Goal: Task Accomplishment & Management: Use online tool/utility

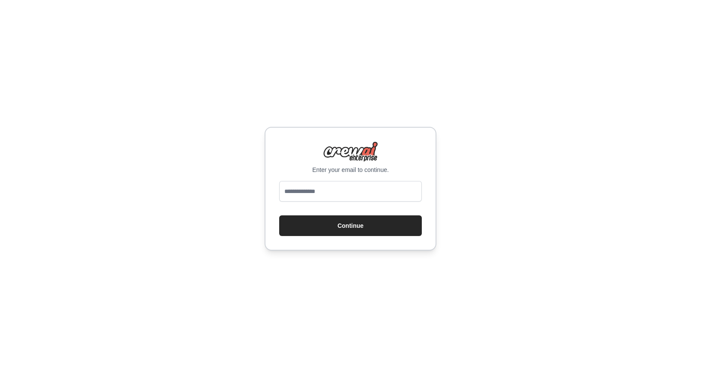
click at [309, 191] on input "email" at bounding box center [350, 191] width 143 height 21
click at [308, 191] on input "email" at bounding box center [350, 191] width 143 height 21
type input "**********"
click at [323, 218] on button "Continue" at bounding box center [350, 225] width 143 height 21
click at [324, 221] on button "Continue" at bounding box center [350, 225] width 143 height 21
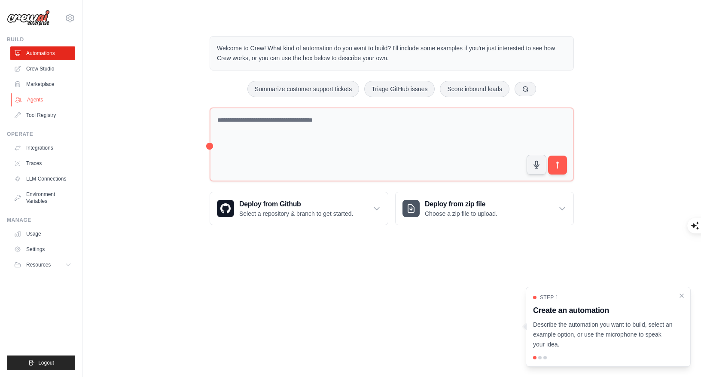
click at [33, 101] on link "Agents" at bounding box center [43, 100] width 65 height 14
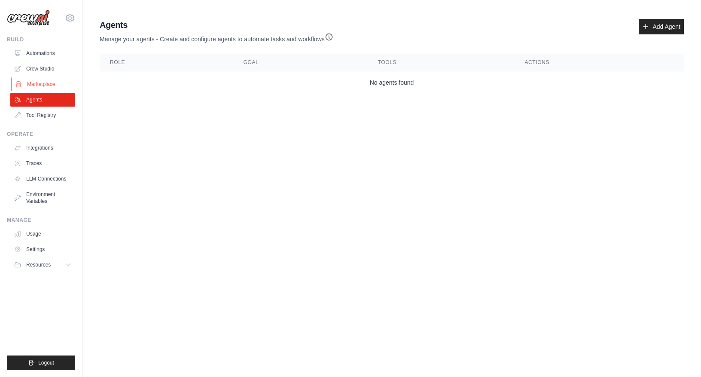
click at [41, 83] on link "Marketplace" at bounding box center [43, 84] width 65 height 14
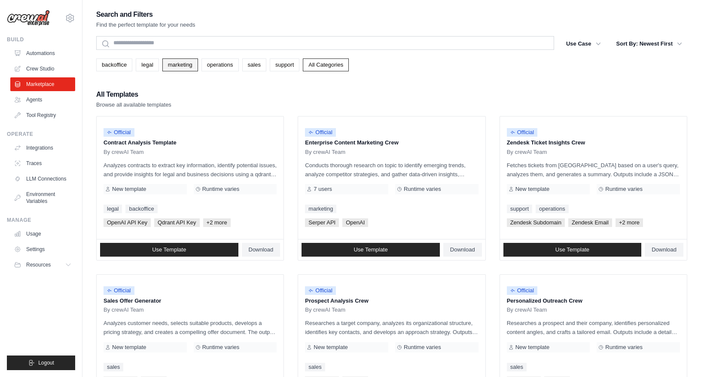
click at [184, 64] on link "marketing" at bounding box center [180, 64] width 36 height 13
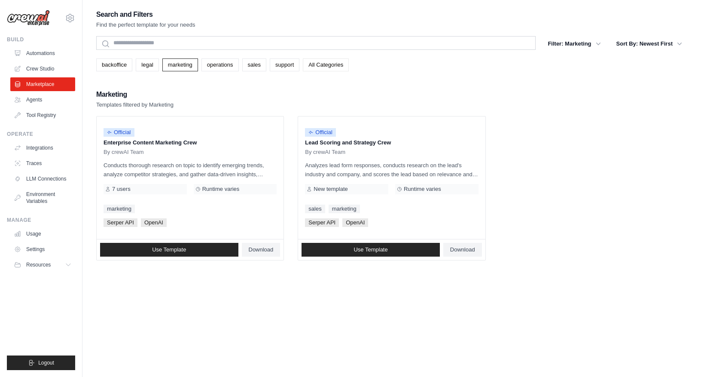
click at [330, 63] on link "All Categories" at bounding box center [326, 64] width 46 height 13
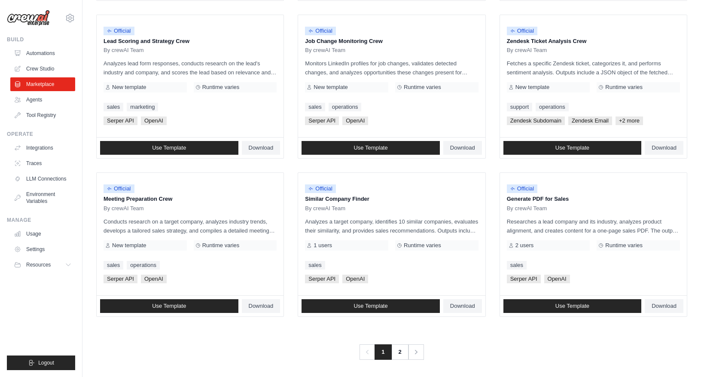
scroll to position [419, 0]
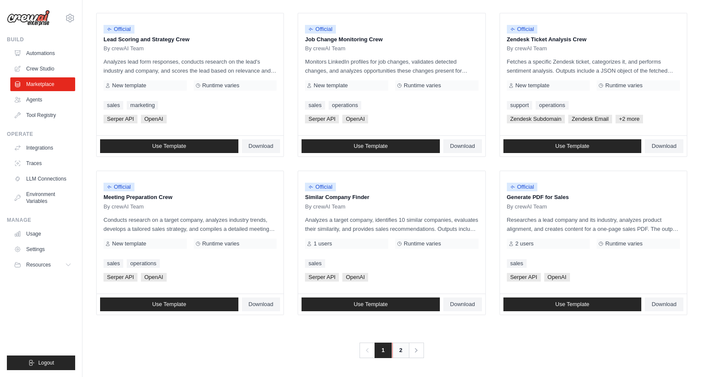
click at [402, 349] on link "2" at bounding box center [400, 350] width 17 height 15
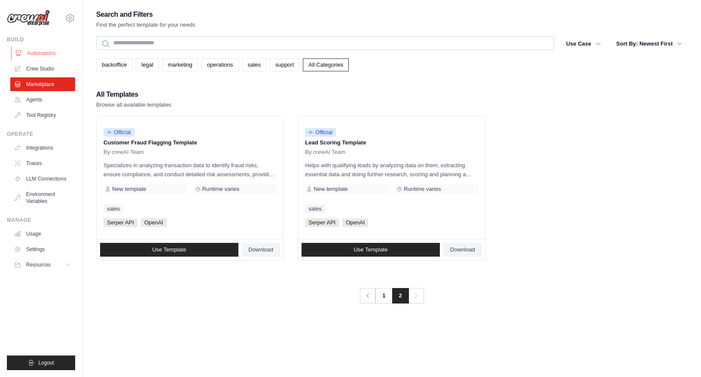
click at [38, 53] on link "Automations" at bounding box center [43, 53] width 65 height 14
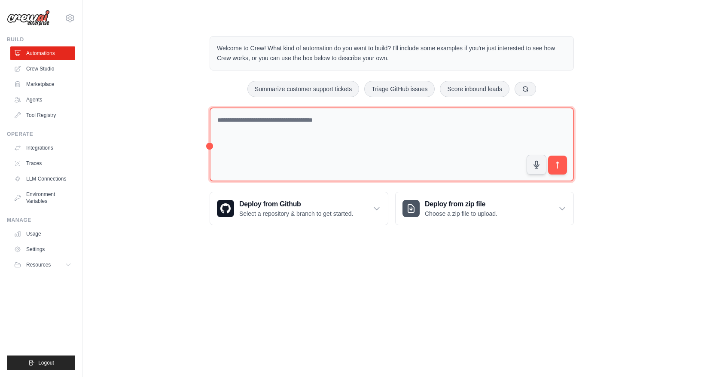
click at [237, 123] on textarea at bounding box center [392, 144] width 364 height 74
click at [277, 120] on textarea at bounding box center [392, 144] width 364 height 74
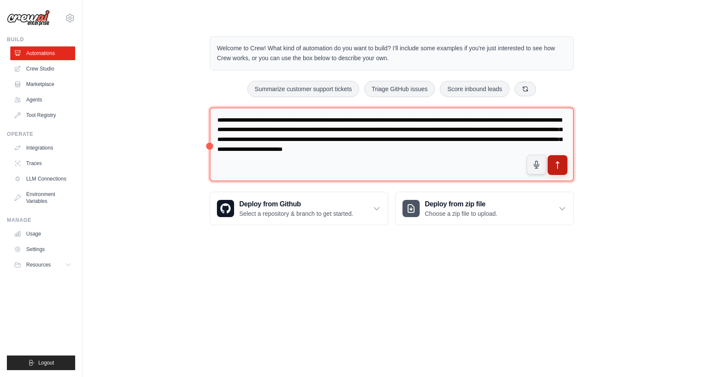
type textarea "**********"
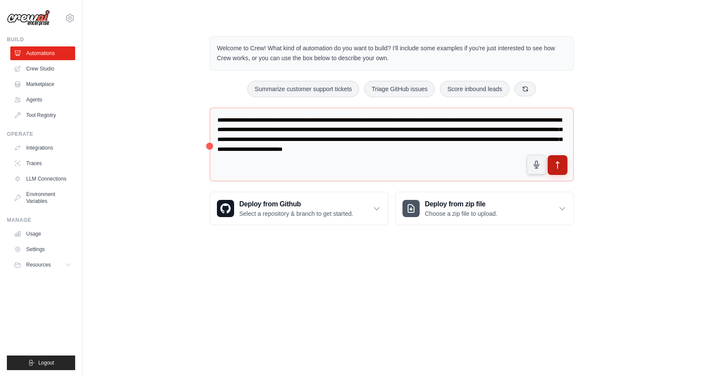
click at [557, 161] on icon "submit" at bounding box center [558, 165] width 9 height 9
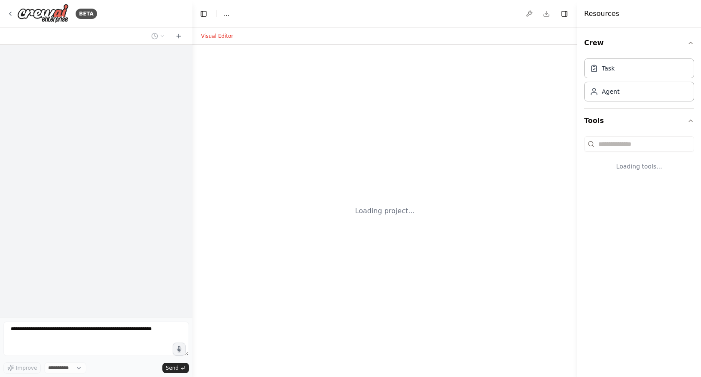
select select "****"
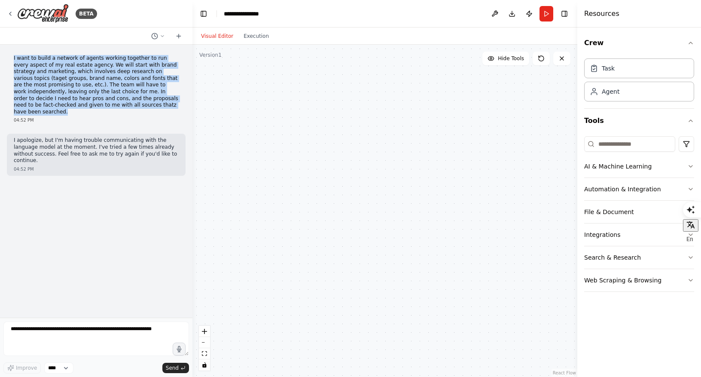
drag, startPoint x: 151, startPoint y: 105, endPoint x: 14, endPoint y: 55, distance: 146.2
click at [14, 55] on div "I want to build a network of agents working together to run every aspect of my …" at bounding box center [96, 89] width 179 height 75
copy p "I want to build a network of agents working together to run every aspect of my …"
click at [613, 73] on div "Task" at bounding box center [639, 68] width 110 height 20
click at [611, 90] on div "Agent" at bounding box center [611, 91] width 18 height 9
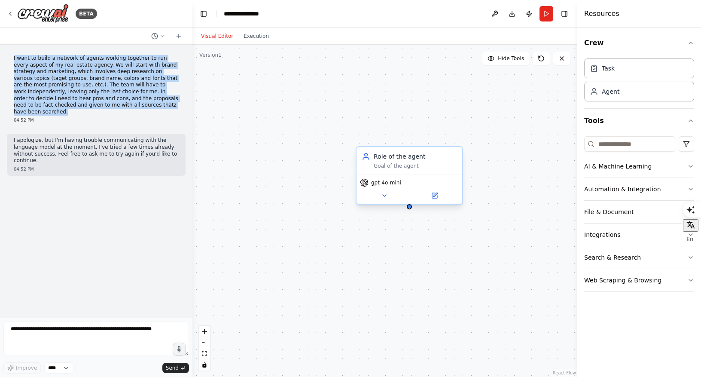
click at [410, 207] on div at bounding box center [409, 206] width 5 height 5
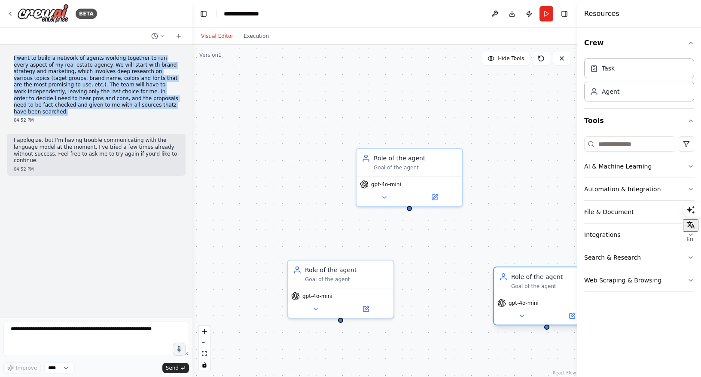
drag, startPoint x: 517, startPoint y: 311, endPoint x: 514, endPoint y: 272, distance: 38.8
click at [514, 272] on div "Role of the agent" at bounding box center [552, 276] width 83 height 9
drag, startPoint x: 409, startPoint y: 209, endPoint x: 342, endPoint y: 318, distance: 127.7
click at [342, 318] on div "Role of the agent Goal of the agent gpt-4o-mini Role of the agent Goal of the a…" at bounding box center [385, 211] width 385 height 332
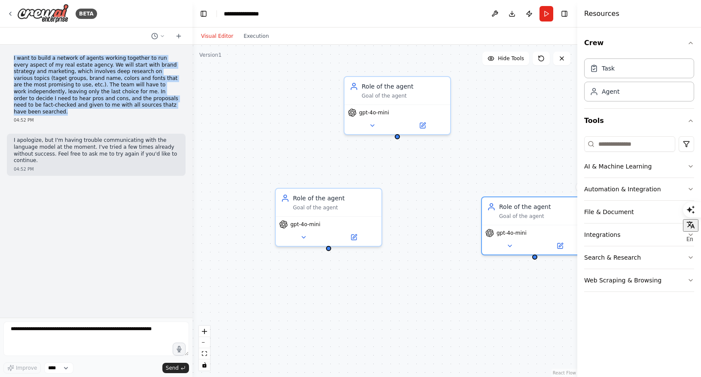
drag, startPoint x: 410, startPoint y: 209, endPoint x: 398, endPoint y: 138, distance: 72.8
click at [398, 138] on div "Role of the agent Goal of the agent gpt-4o-mini Role of the agent Goal of the a…" at bounding box center [385, 211] width 385 height 332
drag, startPoint x: 398, startPoint y: 135, endPoint x: 331, endPoint y: 249, distance: 132.9
click at [331, 249] on div "Role of the agent Goal of the agent gpt-4o-mini Role of the agent Goal of the a…" at bounding box center [385, 211] width 385 height 332
click at [308, 234] on button at bounding box center [303, 235] width 49 height 10
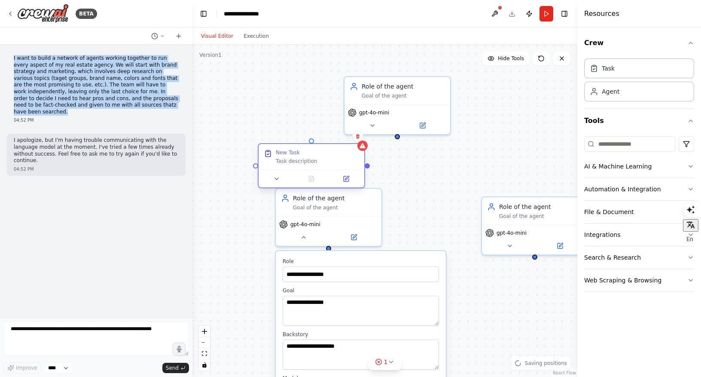
drag, startPoint x: 372, startPoint y: 172, endPoint x: 290, endPoint y: 155, distance: 83.4
click at [290, 155] on div "New Task" at bounding box center [288, 152] width 24 height 7
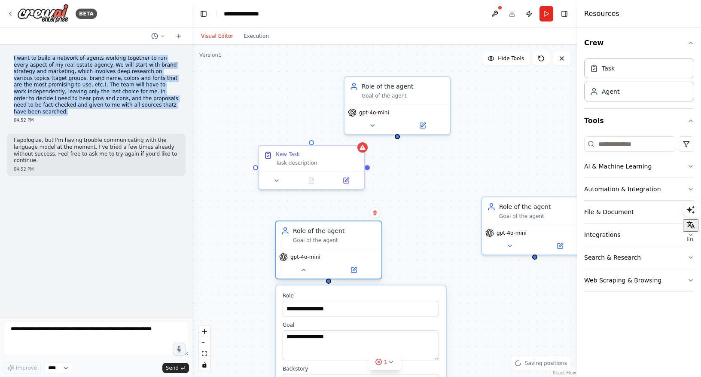
drag, startPoint x: 336, startPoint y: 204, endPoint x: 332, endPoint y: 236, distance: 32.0
click at [332, 236] on div "Role of the agent Goal of the agent" at bounding box center [334, 234] width 83 height 17
drag, startPoint x: 397, startPoint y: 135, endPoint x: 312, endPoint y: 141, distance: 85.8
click at [312, 141] on div "**********" at bounding box center [372, 139] width 385 height 332
drag, startPoint x: 368, startPoint y: 166, endPoint x: 330, endPoint y: 279, distance: 119.9
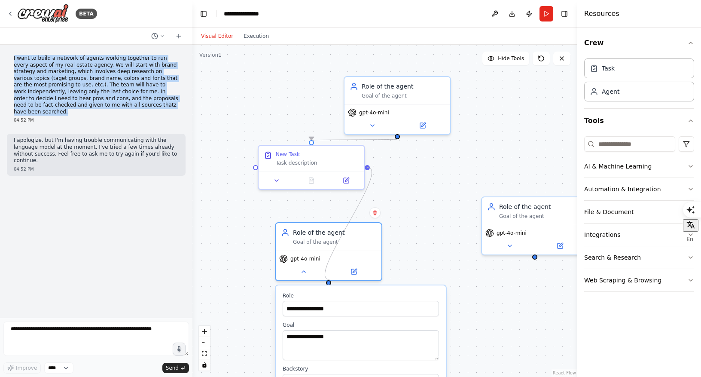
click at [330, 279] on div "**********" at bounding box center [372, 139] width 385 height 332
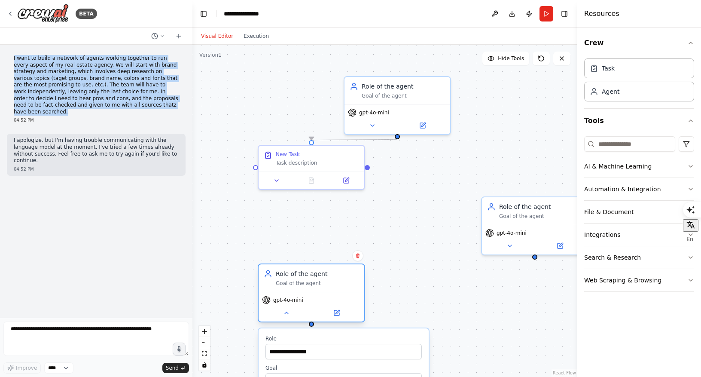
drag, startPoint x: 343, startPoint y: 235, endPoint x: 326, endPoint y: 274, distance: 42.7
click at [326, 274] on div "Role of the agent Goal of the agent" at bounding box center [317, 277] width 83 height 17
click at [366, 208] on div ".deletable-edge-delete-btn { width: 20px; height: 20px; border: 0px solid #ffff…" at bounding box center [385, 211] width 385 height 332
click at [312, 282] on div "Goal of the agent" at bounding box center [317, 283] width 83 height 7
click at [312, 279] on div "Role of the agent Goal of the agent" at bounding box center [317, 277] width 83 height 17
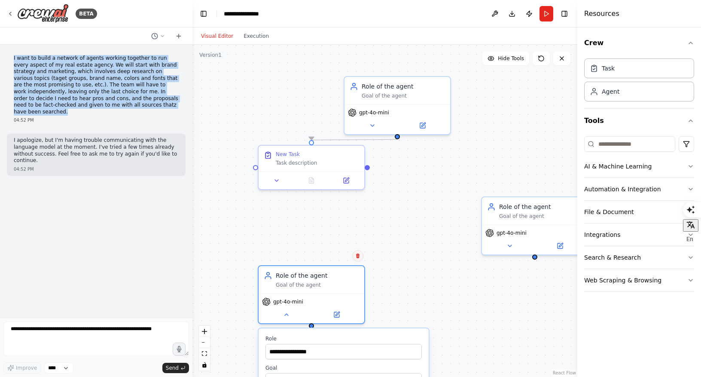
click at [358, 256] on icon at bounding box center [357, 256] width 3 height 5
click at [343, 257] on button "Confirm" at bounding box center [333, 256] width 31 height 10
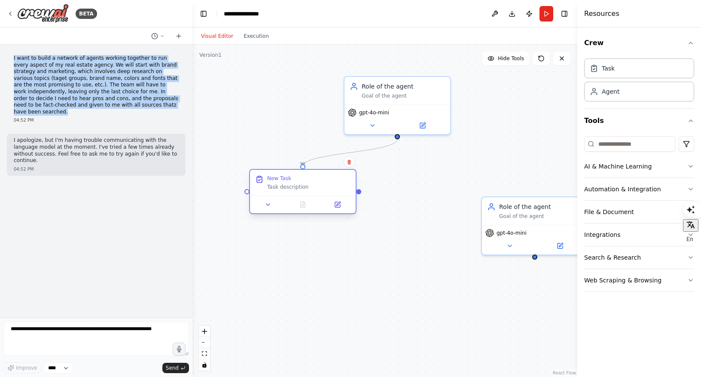
drag, startPoint x: 328, startPoint y: 153, endPoint x: 322, endPoint y: 181, distance: 28.9
click at [322, 181] on div "New Task" at bounding box center [308, 178] width 83 height 7
click at [300, 168] on div at bounding box center [302, 166] width 5 height 5
drag, startPoint x: 360, startPoint y: 193, endPoint x: 400, endPoint y: 135, distance: 69.9
click at [400, 135] on div ".deletable-edge-delete-btn { width: 20px; height: 20px; border: 0px solid #ffff…" at bounding box center [385, 211] width 385 height 332
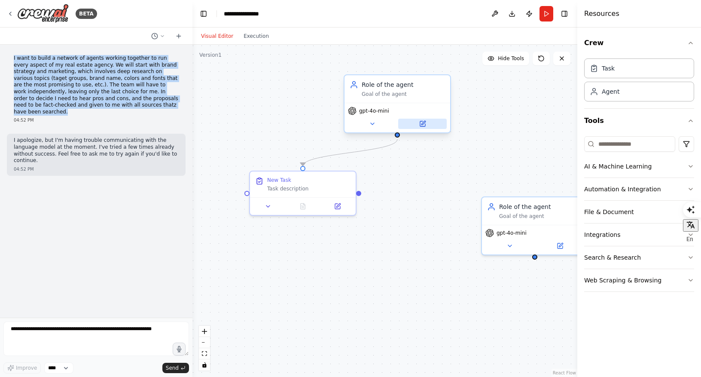
click at [424, 123] on icon at bounding box center [422, 123] width 5 height 5
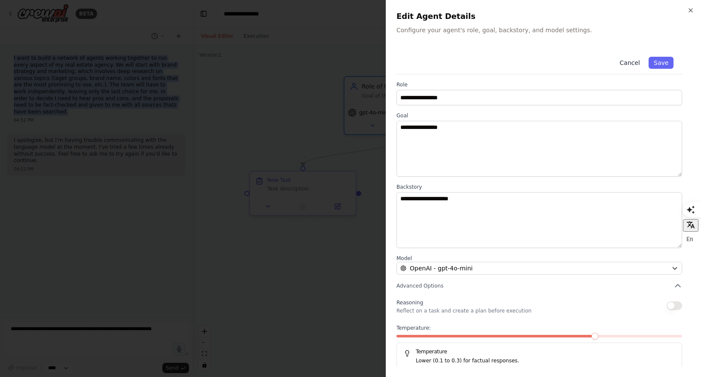
click at [630, 63] on button "Cancel" at bounding box center [630, 63] width 31 height 12
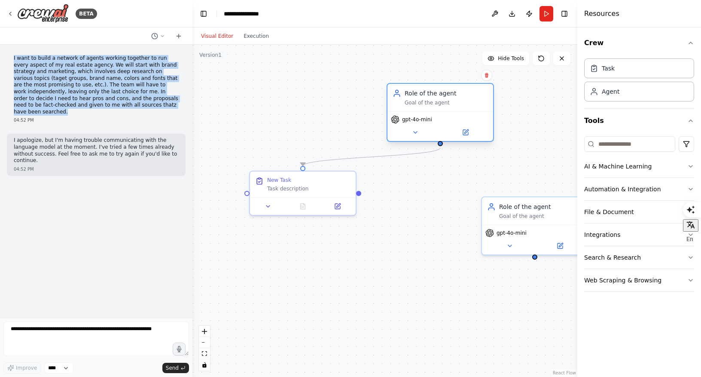
drag, startPoint x: 396, startPoint y: 103, endPoint x: 441, endPoint y: 123, distance: 49.0
click at [441, 123] on div "gpt-4o-mini" at bounding box center [441, 126] width 106 height 30
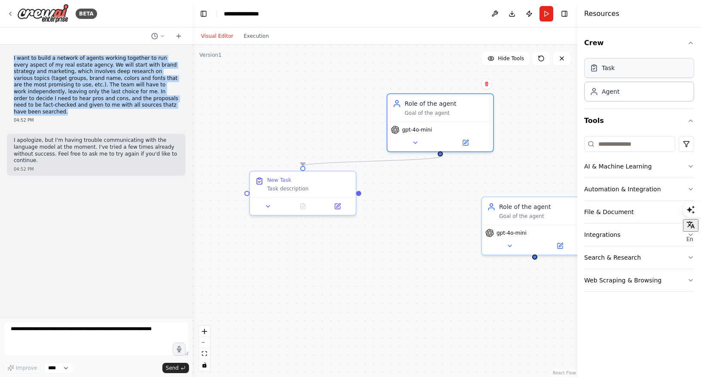
click at [616, 74] on div "Task" at bounding box center [639, 68] width 110 height 20
drag, startPoint x: 317, startPoint y: 123, endPoint x: 279, endPoint y: 92, distance: 49.7
click at [279, 92] on div "Task description" at bounding box center [300, 92] width 83 height 7
drag, startPoint x: 269, startPoint y: 86, endPoint x: 287, endPoint y: 257, distance: 172.0
click at [287, 257] on div "New Task" at bounding box center [288, 255] width 24 height 7
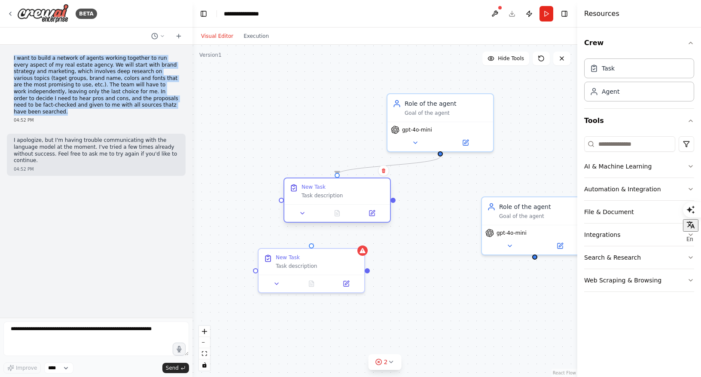
drag, startPoint x: 300, startPoint y: 177, endPoint x: 334, endPoint y: 183, distance: 34.5
click at [334, 183] on div "New Task Task description" at bounding box center [338, 191] width 106 height 26
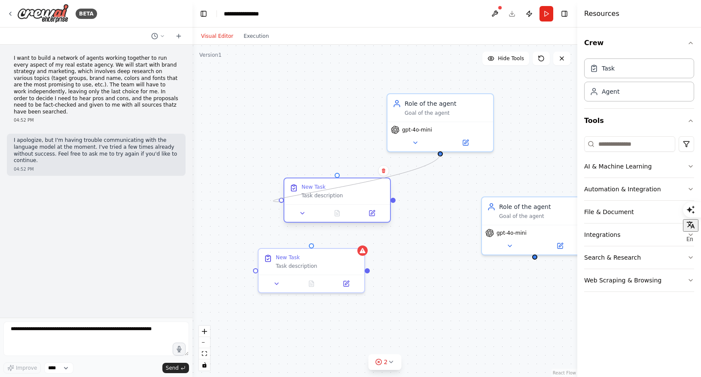
drag, startPoint x: 339, startPoint y: 171, endPoint x: 281, endPoint y: 199, distance: 63.8
click at [281, 199] on div "Role of the agent Goal of the agent gpt-4o-mini Role of the agent Goal of the a…" at bounding box center [372, 139] width 385 height 332
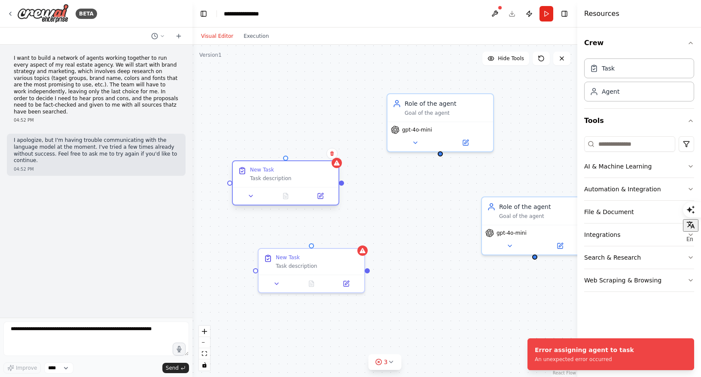
drag, startPoint x: 340, startPoint y: 191, endPoint x: 286, endPoint y: 174, distance: 56.1
click at [286, 174] on div "New Task Task description" at bounding box center [291, 173] width 83 height 15
click at [333, 151] on icon at bounding box center [332, 153] width 5 height 5
click at [310, 153] on button "Confirm" at bounding box center [308, 153] width 31 height 10
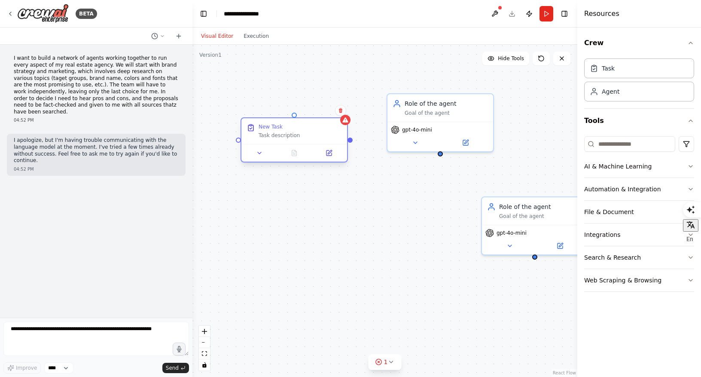
drag, startPoint x: 302, startPoint y: 258, endPoint x: 287, endPoint y: 129, distance: 129.8
click at [287, 129] on div "New Task" at bounding box center [300, 126] width 83 height 7
click at [275, 133] on div "Task description" at bounding box center [300, 135] width 83 height 7
click at [602, 170] on button "AI & Machine Learning" at bounding box center [639, 166] width 110 height 22
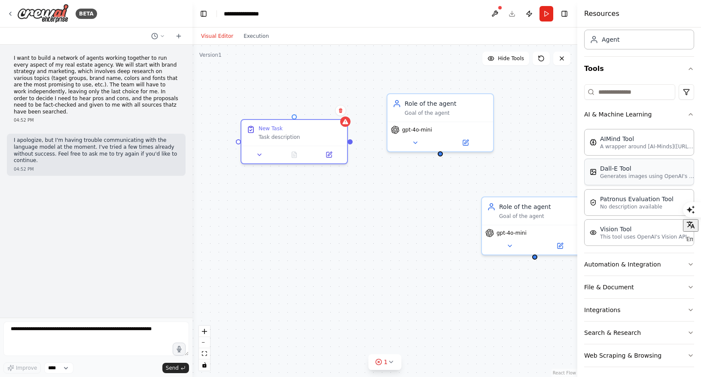
scroll to position [56, 0]
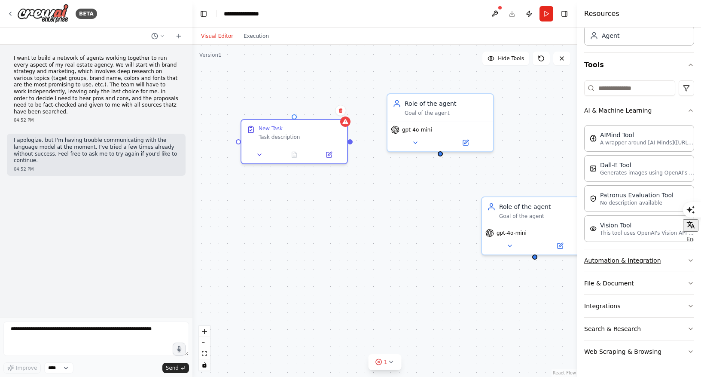
click at [625, 260] on button "Automation & Integration" at bounding box center [639, 260] width 110 height 22
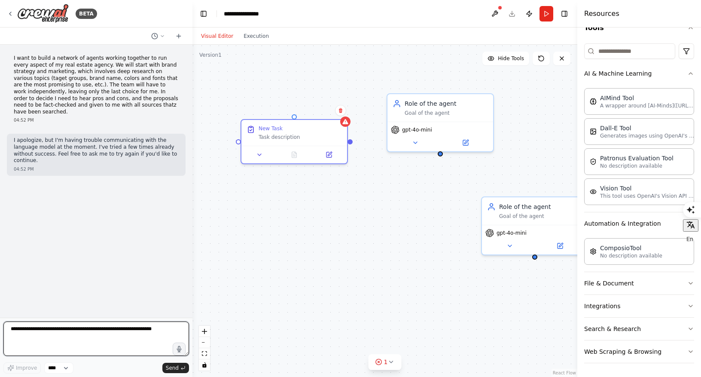
click at [94, 336] on textarea at bounding box center [96, 338] width 186 height 34
paste textarea "**********"
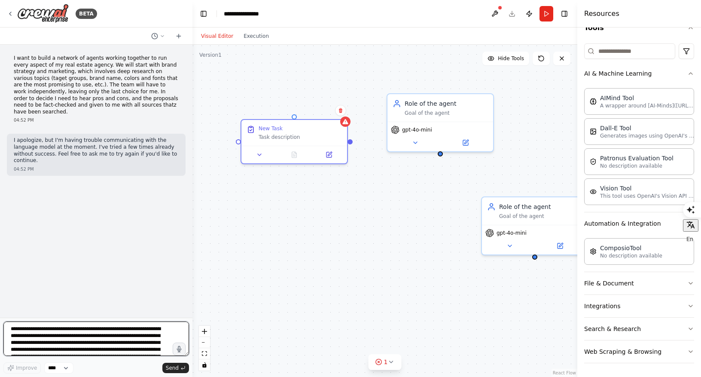
scroll to position [31, 0]
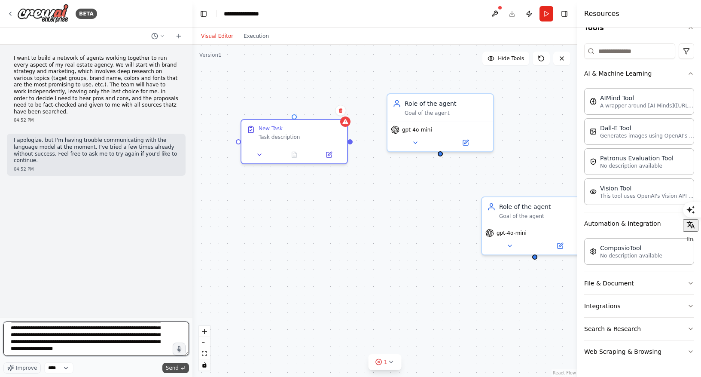
type textarea "**********"
click at [168, 367] on span "Send" at bounding box center [172, 367] width 13 height 7
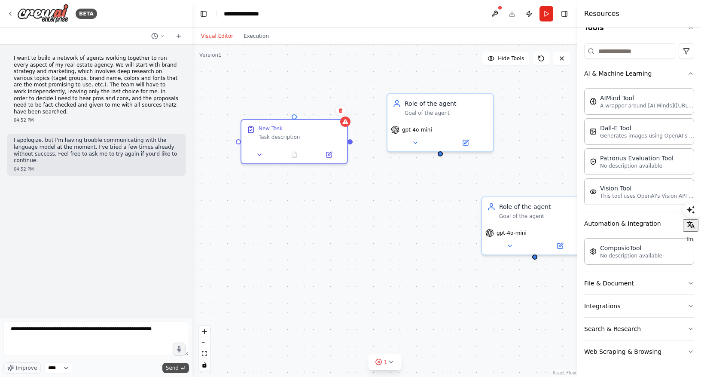
scroll to position [0, 0]
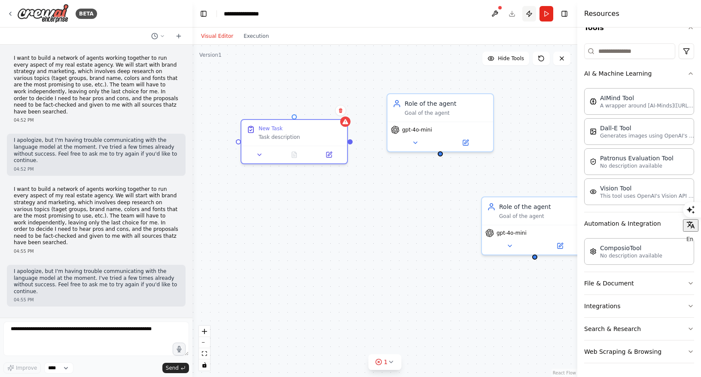
click at [528, 13] on button "Publish" at bounding box center [530, 13] width 14 height 15
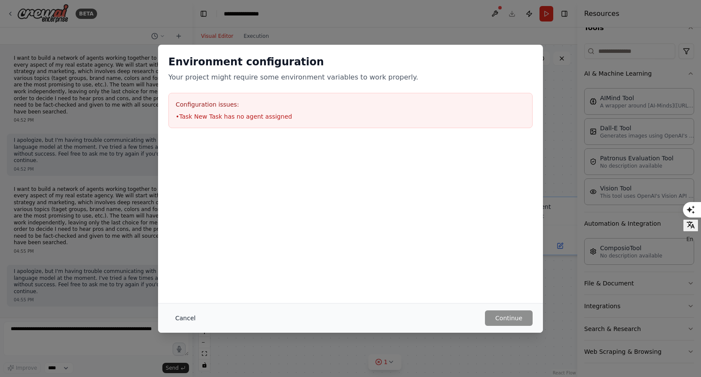
click at [187, 318] on button "Cancel" at bounding box center [185, 317] width 34 height 15
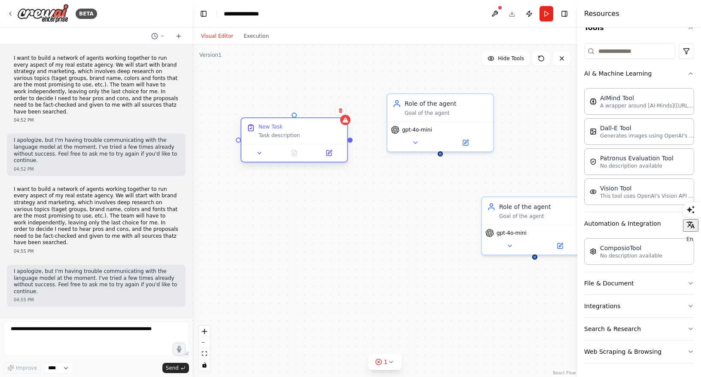
click at [280, 132] on div "Task description" at bounding box center [300, 135] width 83 height 7
click at [259, 156] on icon at bounding box center [259, 153] width 7 height 7
